Goal: Check status

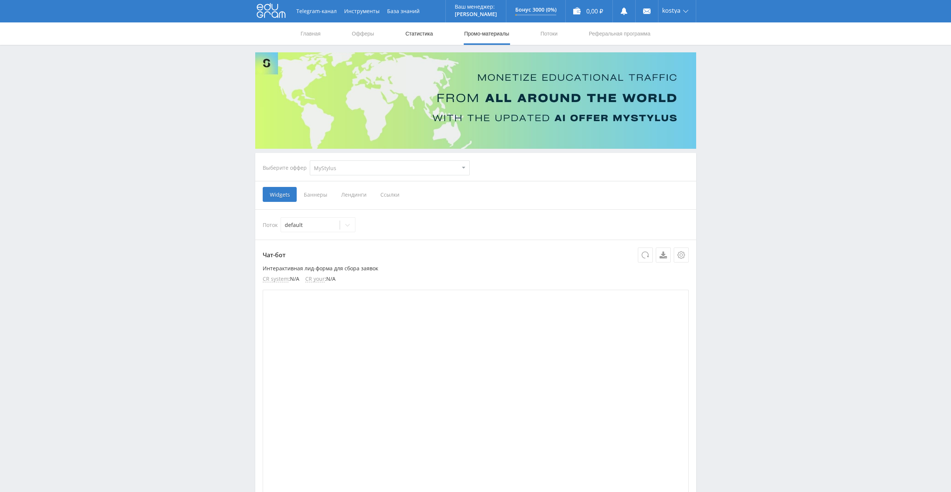
click at [422, 34] on link "Статистика" at bounding box center [419, 33] width 29 height 22
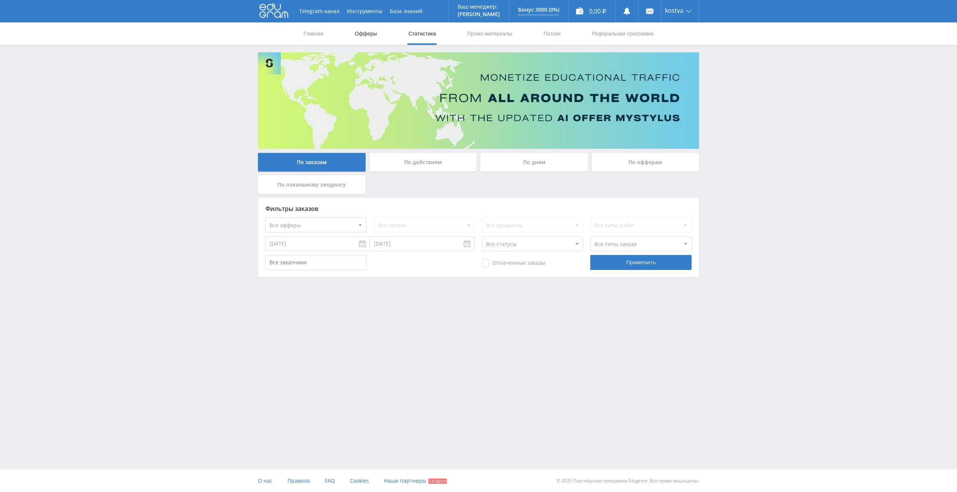
click at [369, 35] on link "Офферы" at bounding box center [366, 33] width 24 height 22
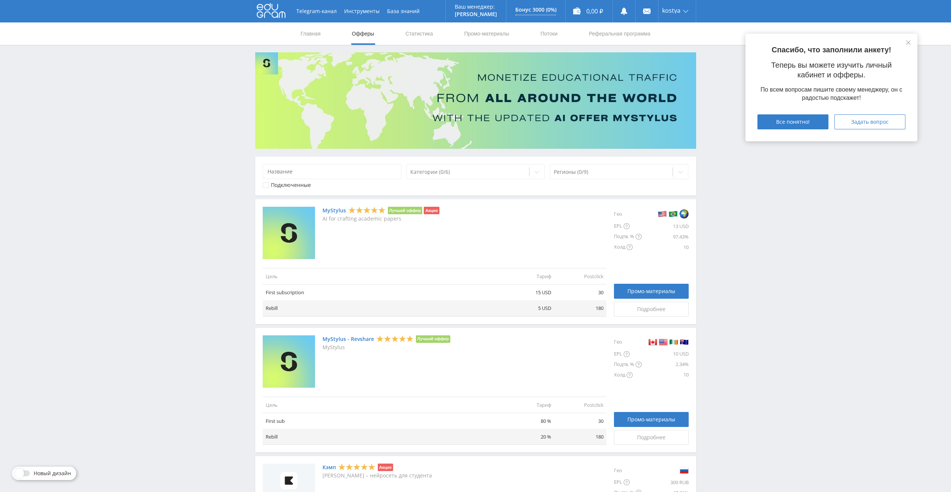
click at [335, 208] on link "MyStylus" at bounding box center [334, 210] width 24 height 6
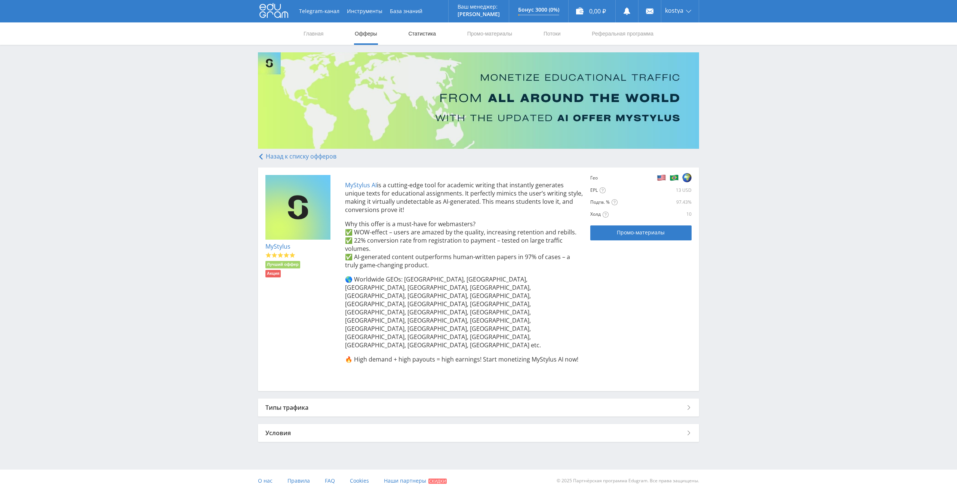
click at [422, 34] on link "Статистика" at bounding box center [421, 33] width 29 height 22
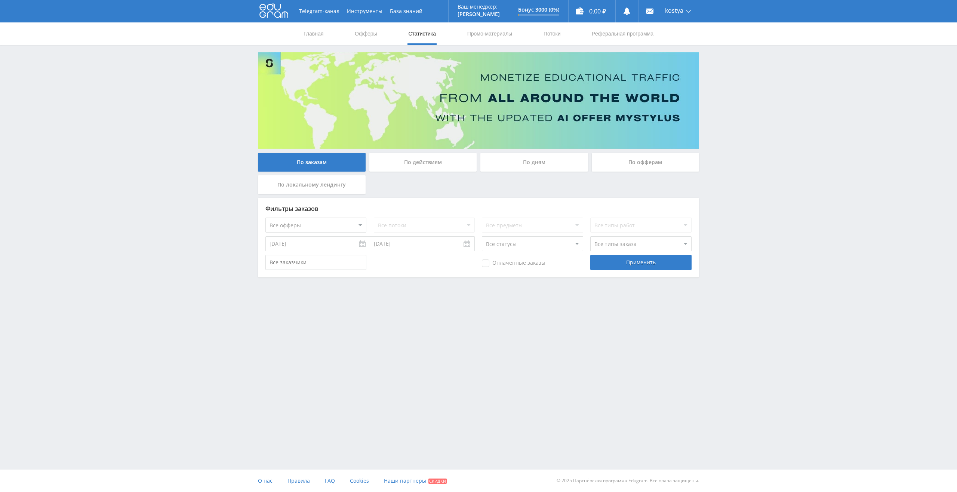
click at [526, 163] on div "По дням" at bounding box center [534, 162] width 108 height 19
click at [0, 0] on input "По дням" at bounding box center [0, 0] width 0 height 0
